Goal: Transaction & Acquisition: Purchase product/service

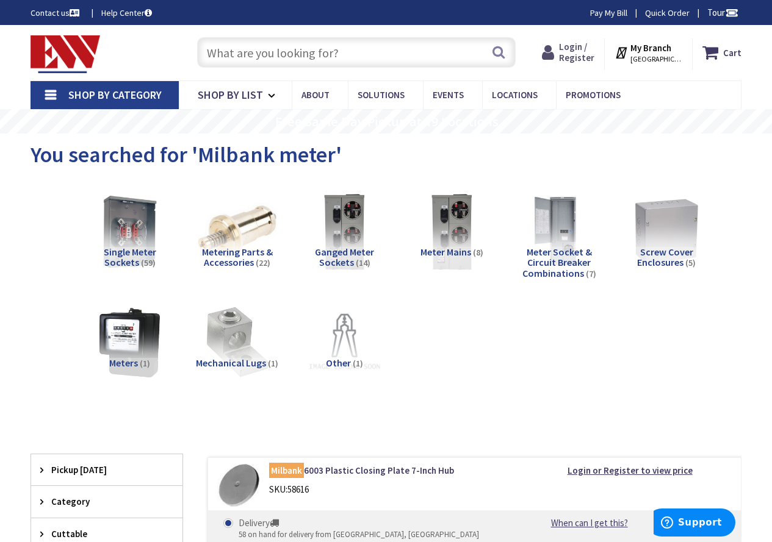
click at [580, 48] on span "Login / Register" at bounding box center [576, 52] width 35 height 23
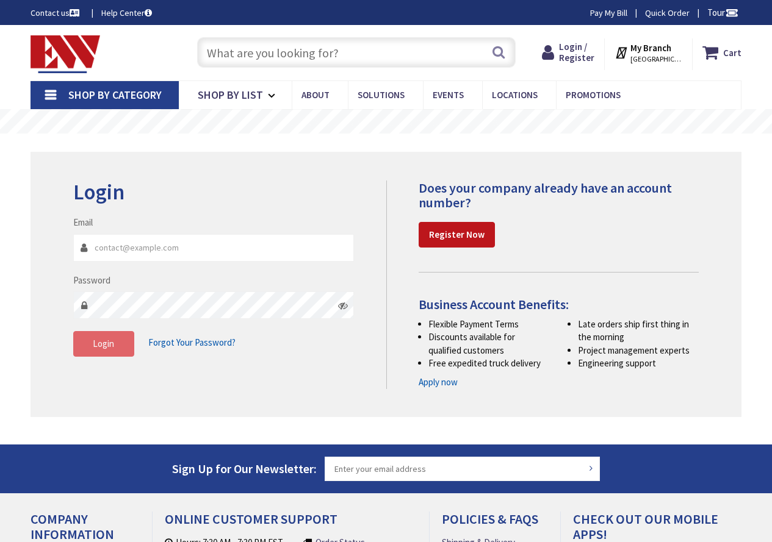
type input "[PERSON_NAME][EMAIL_ADDRESS][DOMAIN_NAME]"
click at [94, 347] on span "Login" at bounding box center [103, 344] width 21 height 12
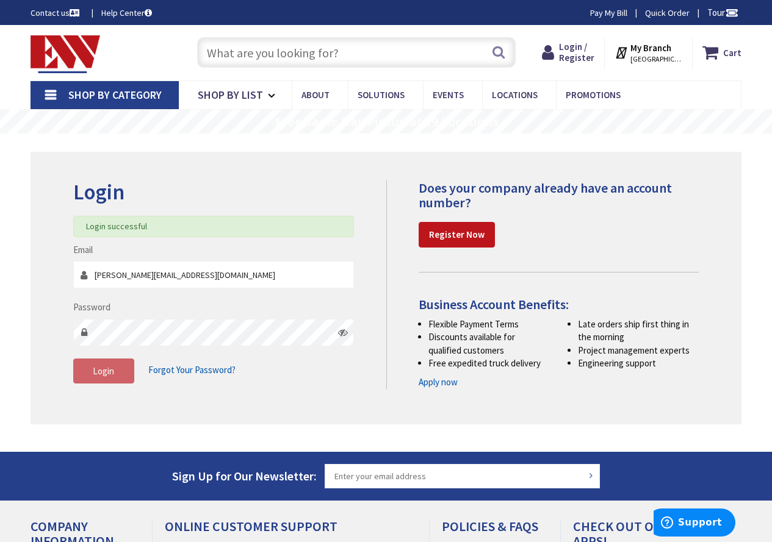
click at [353, 56] on input "text" at bounding box center [356, 52] width 319 height 31
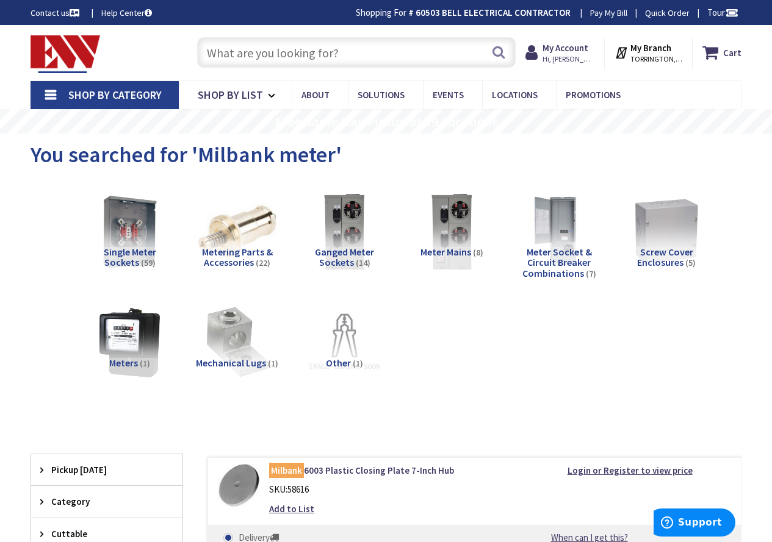
click at [342, 60] on input "text" at bounding box center [356, 52] width 319 height 31
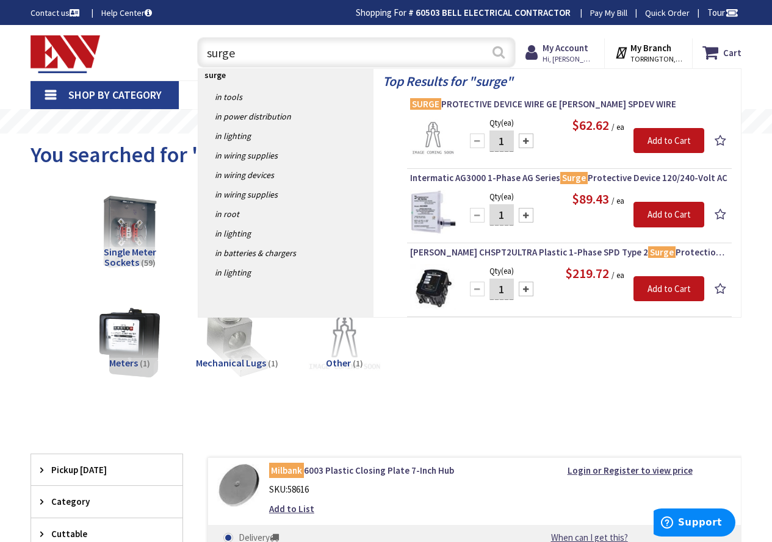
type input "surge"
click at [497, 54] on button "Search" at bounding box center [499, 51] width 16 height 27
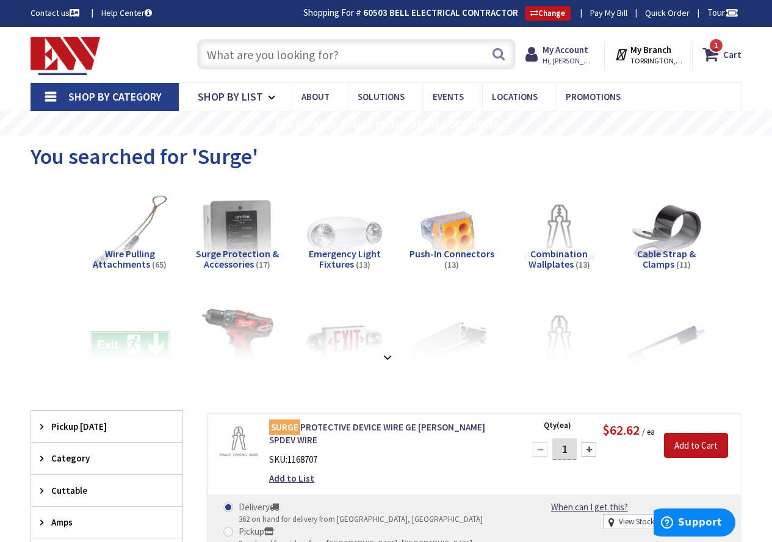
click at [236, 56] on input "text" at bounding box center [356, 54] width 319 height 31
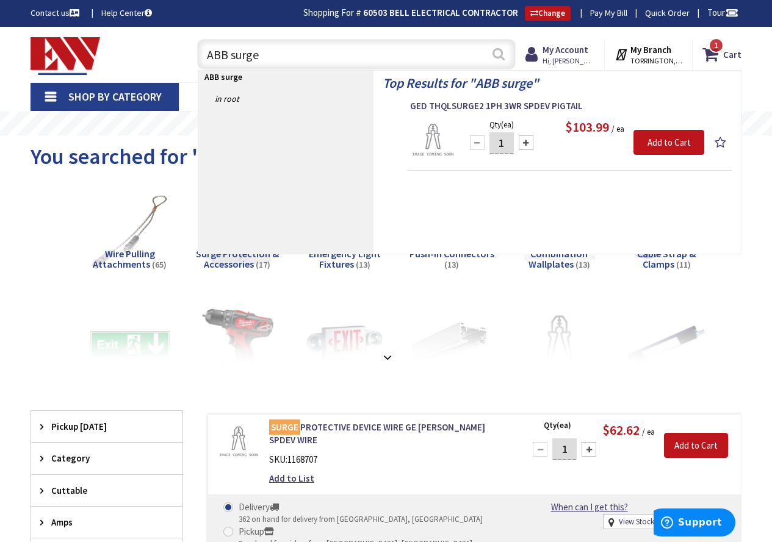
type input "ABB surge"
click at [497, 53] on button "Search" at bounding box center [499, 53] width 16 height 27
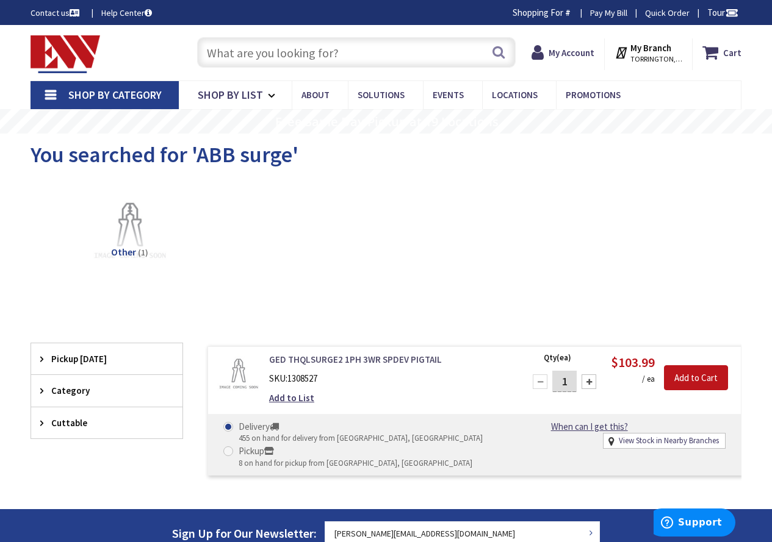
click at [336, 359] on link "GED THQLSURGE2 1PH 3WR SPDEV PIGTAIL" at bounding box center [389, 359] width 240 height 13
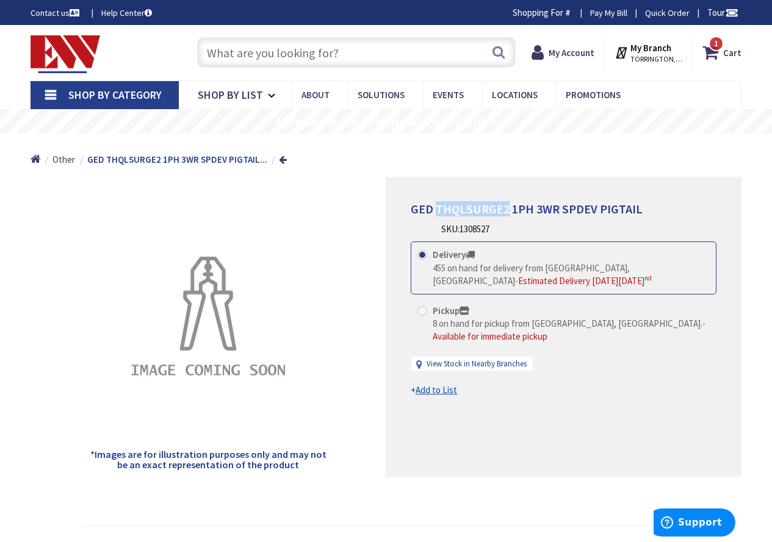
drag, startPoint x: 436, startPoint y: 207, endPoint x: 504, endPoint y: 208, distance: 68.4
click at [504, 208] on span "GED THQLSURGE2 1PH 3WR SPDEV PIGTAIL" at bounding box center [527, 208] width 232 height 15
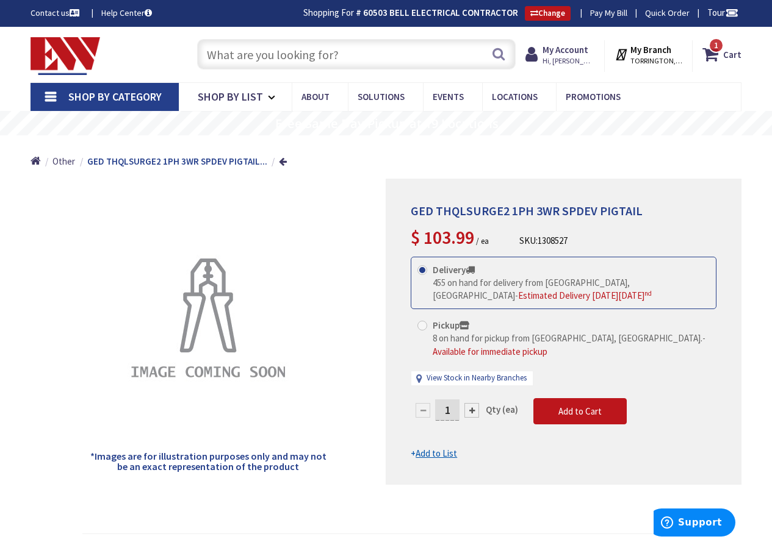
click at [422, 326] on span at bounding box center [422, 326] width 10 height 10
click at [422, 326] on input "Pickup 8 on hand for pickup from Torrington, CT. - Available for immediate pick…" at bounding box center [424, 326] width 8 height 8
radio input "true"
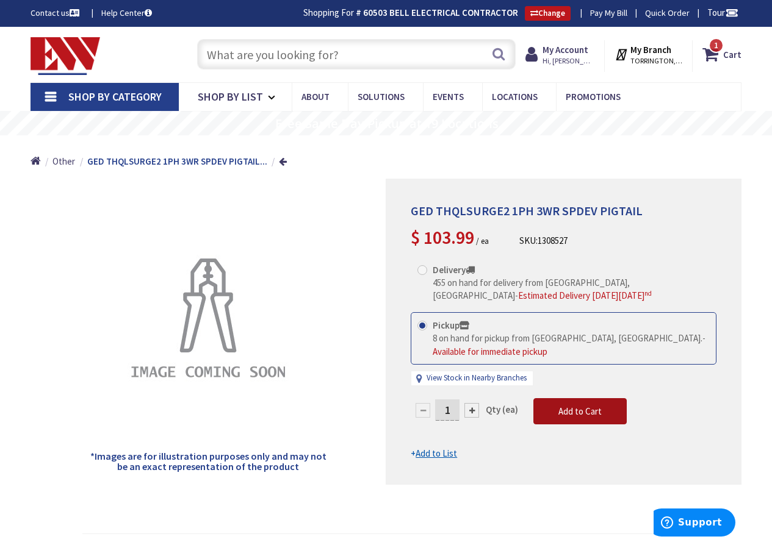
click at [581, 412] on span "Add to Cart" at bounding box center [579, 412] width 43 height 12
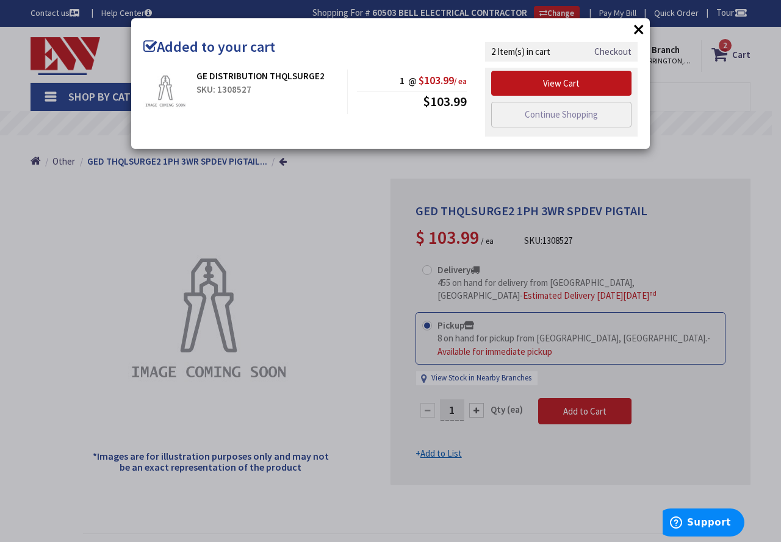
click at [621, 52] on link "Checkout" at bounding box center [612, 51] width 37 height 13
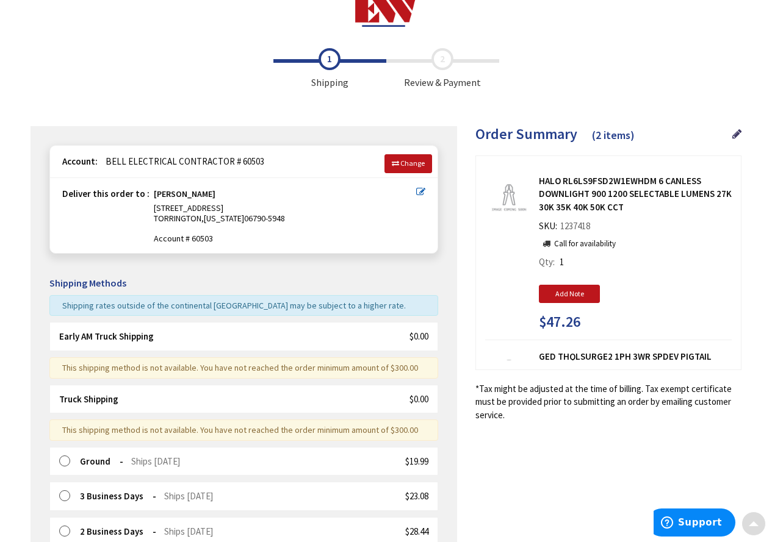
scroll to position [15, 0]
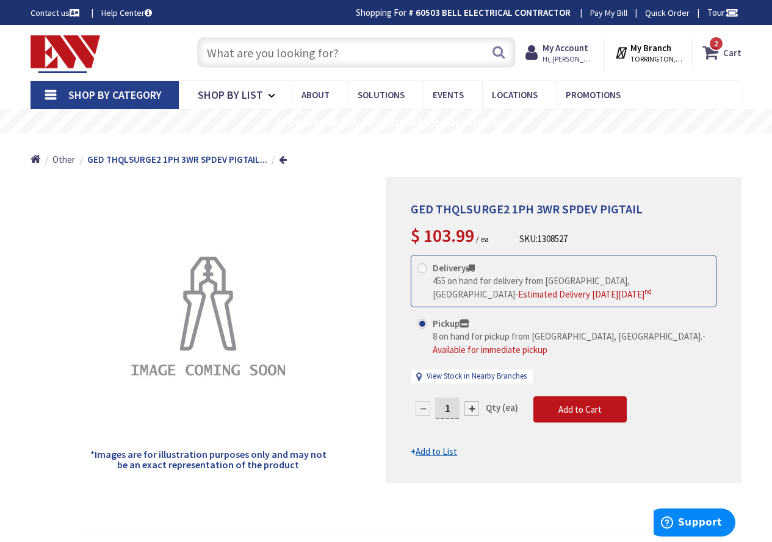
click at [728, 52] on strong "Cart" at bounding box center [732, 52] width 18 height 22
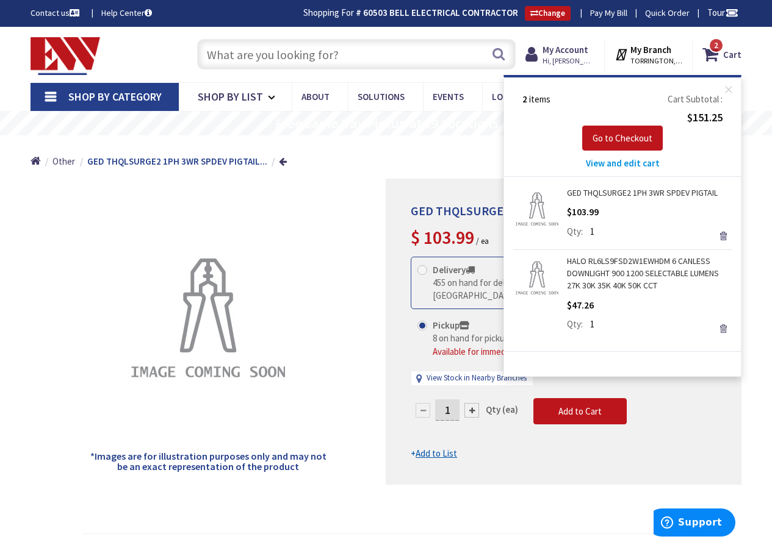
click at [722, 329] on link "Remove" at bounding box center [723, 328] width 17 height 17
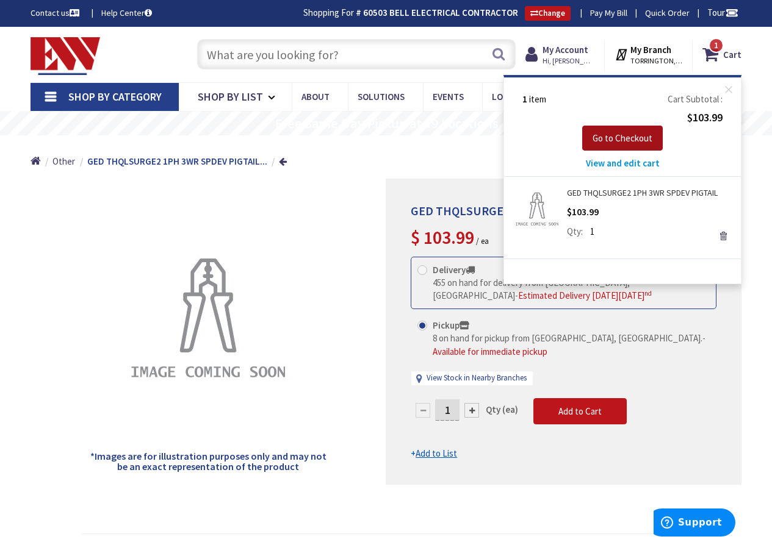
click at [614, 138] on span "Go to Checkout" at bounding box center [622, 138] width 60 height 12
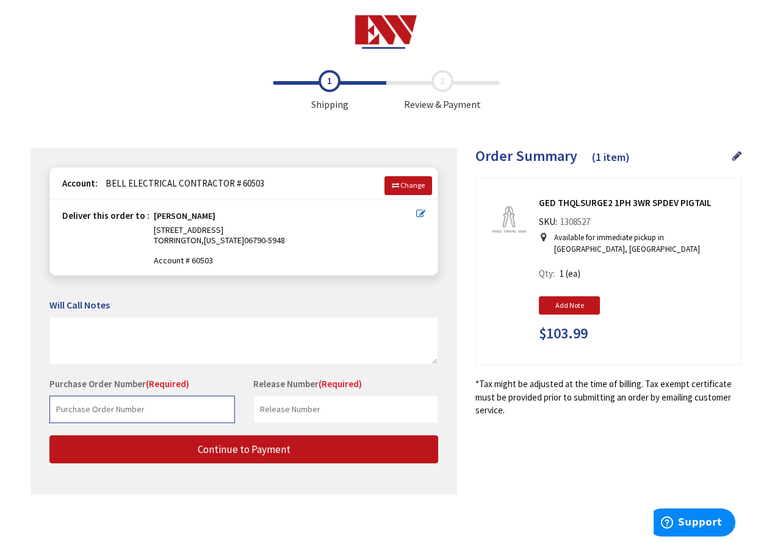
click at [122, 412] on input "text" at bounding box center [141, 409] width 185 height 27
type input "40177"
click at [332, 406] on input "text" at bounding box center [345, 409] width 185 height 27
type input "Jacques Residence"
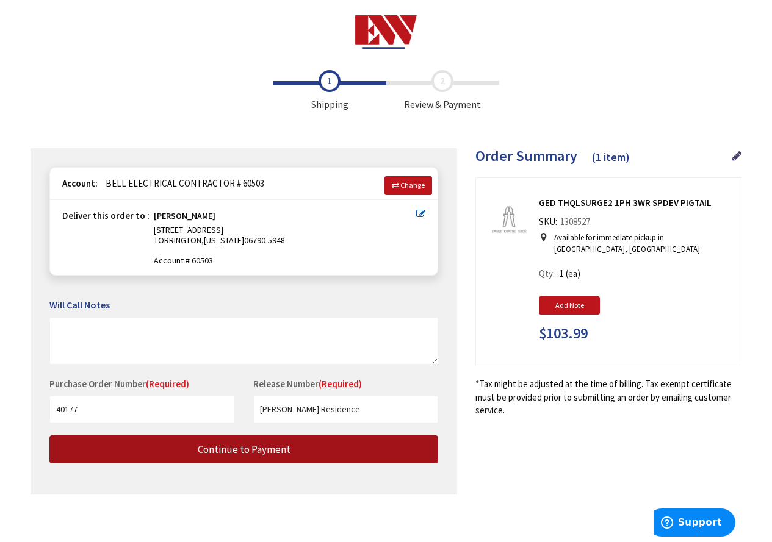
click at [272, 448] on span "Continue to Payment" at bounding box center [244, 449] width 93 height 13
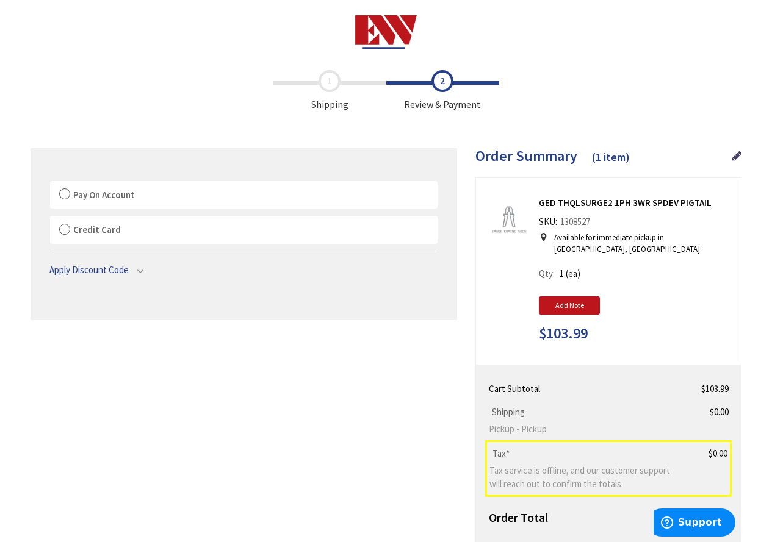
click at [63, 188] on label "Pay On Account" at bounding box center [243, 195] width 387 height 28
click at [50, 184] on input "Pay On Account" at bounding box center [50, 184] width 0 height 0
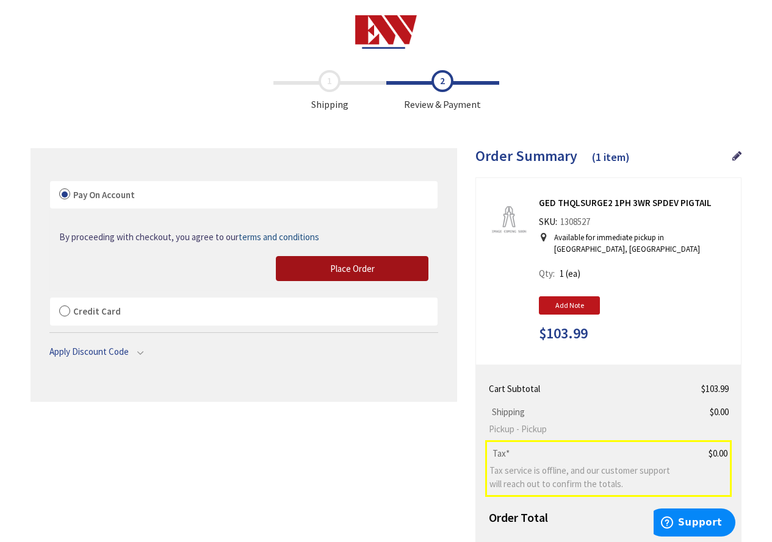
click at [364, 267] on span "Place Order" at bounding box center [352, 269] width 45 height 12
